Goal: Transaction & Acquisition: Purchase product/service

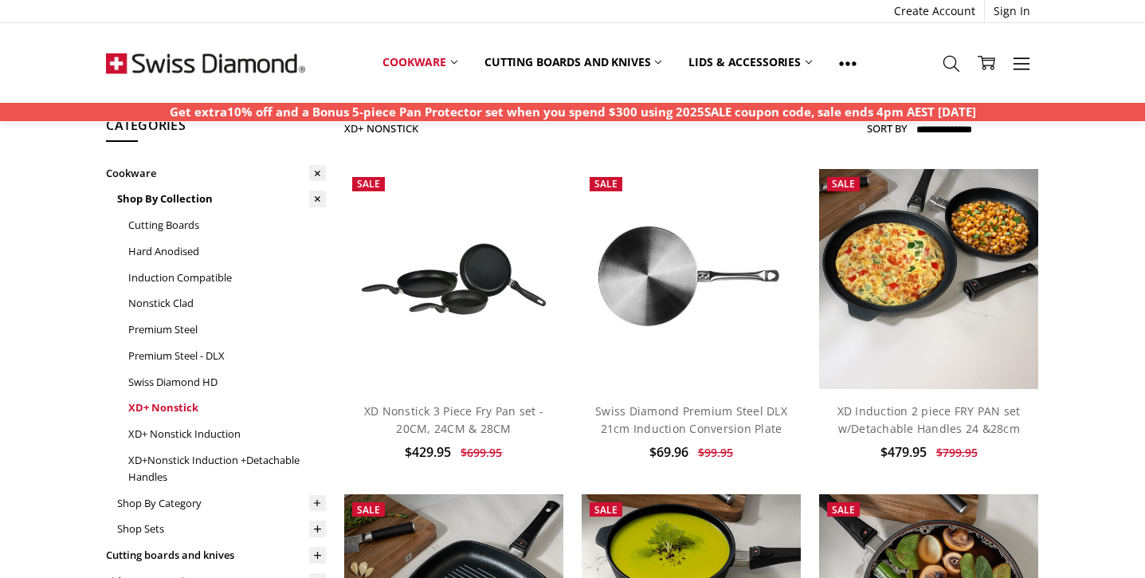
scroll to position [65, 0]
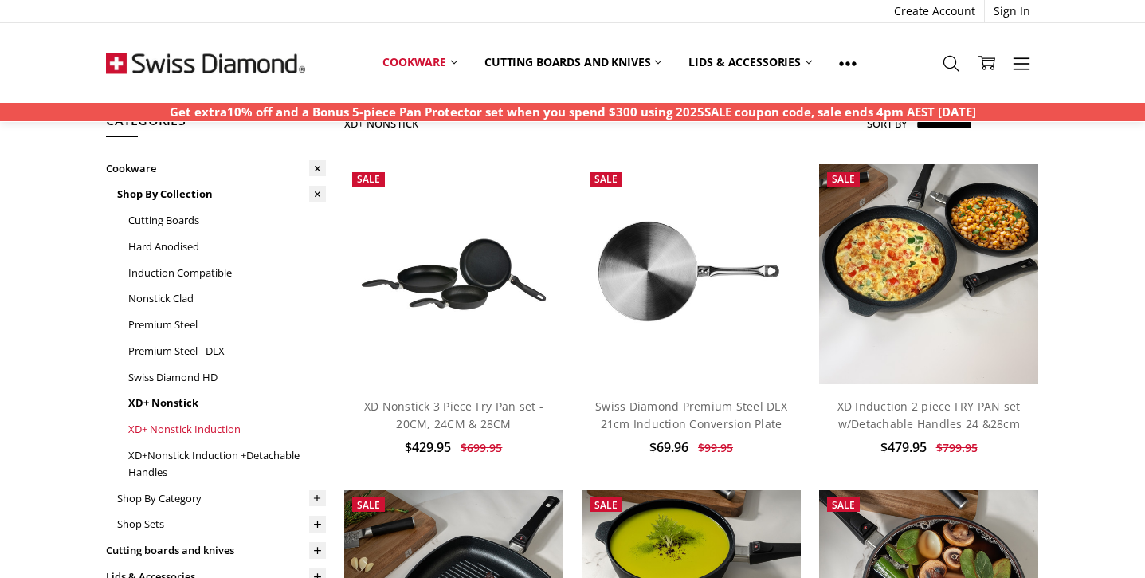
click at [207, 423] on link "XD+ Nonstick Induction" at bounding box center [227, 429] width 198 height 26
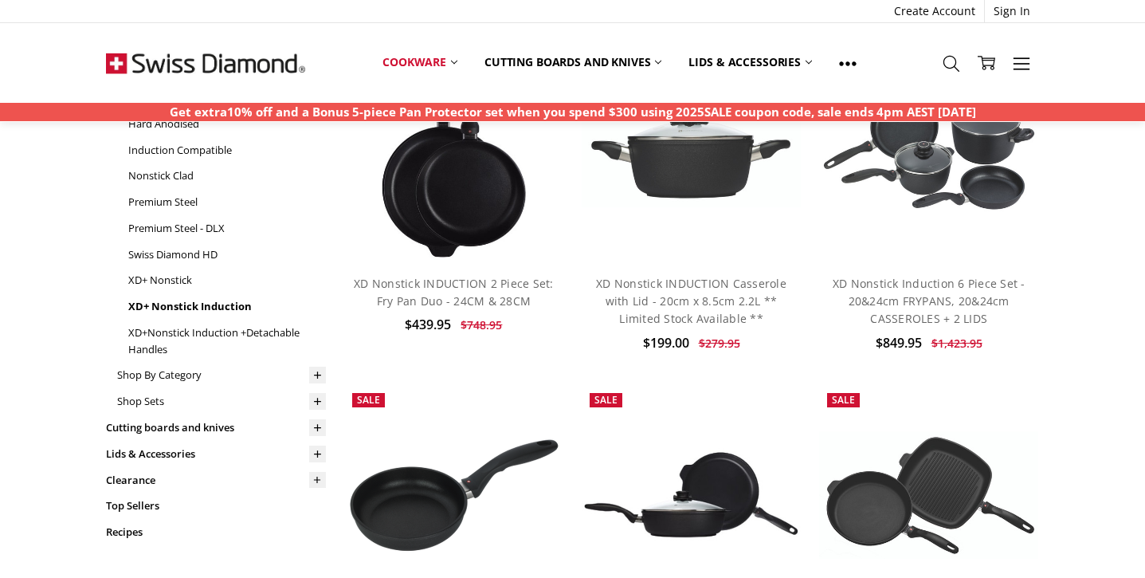
scroll to position [170, 0]
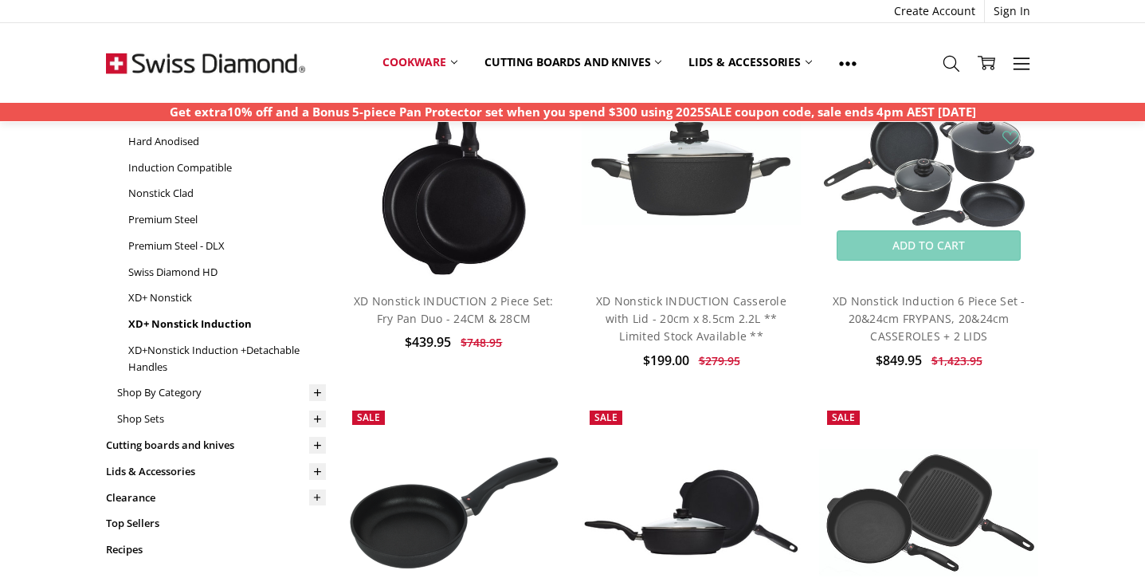
click at [965, 185] on img at bounding box center [929, 169] width 220 height 124
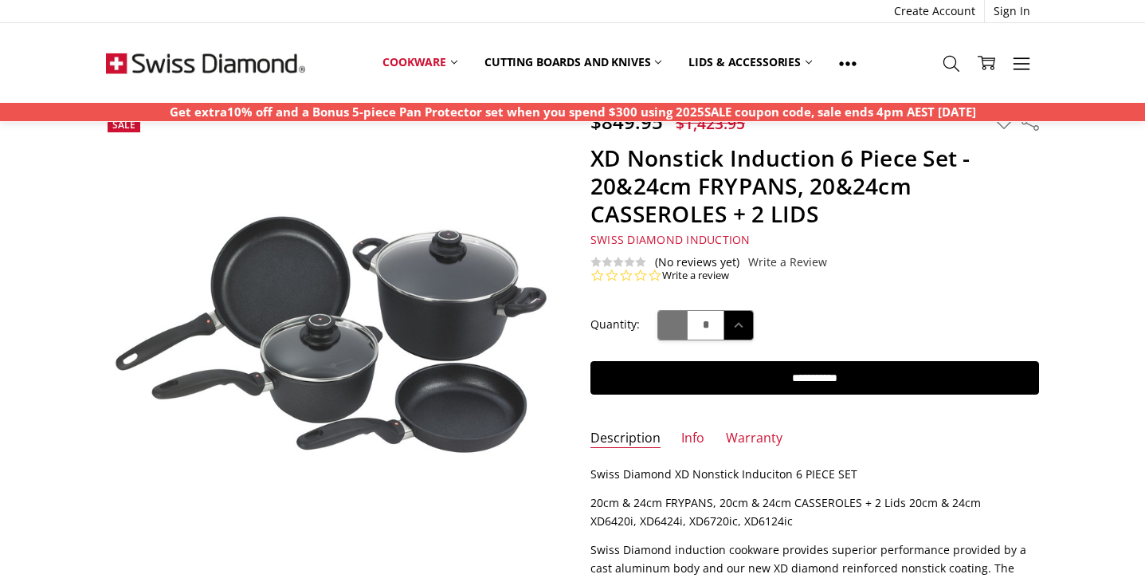
scroll to position [59, 0]
